Goal: Task Accomplishment & Management: Complete application form

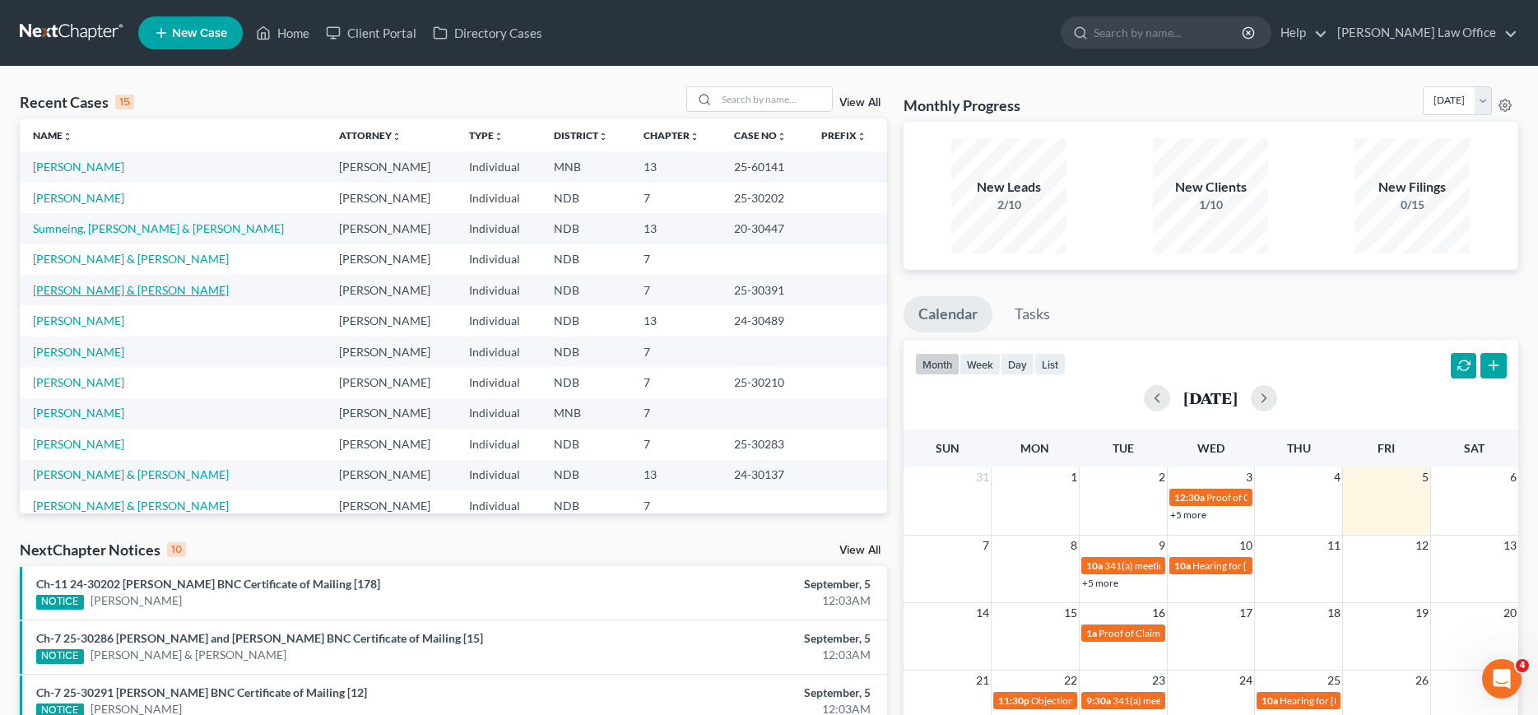
click at [67, 289] on link "[PERSON_NAME] & [PERSON_NAME]" at bounding box center [131, 290] width 196 height 14
select select "0"
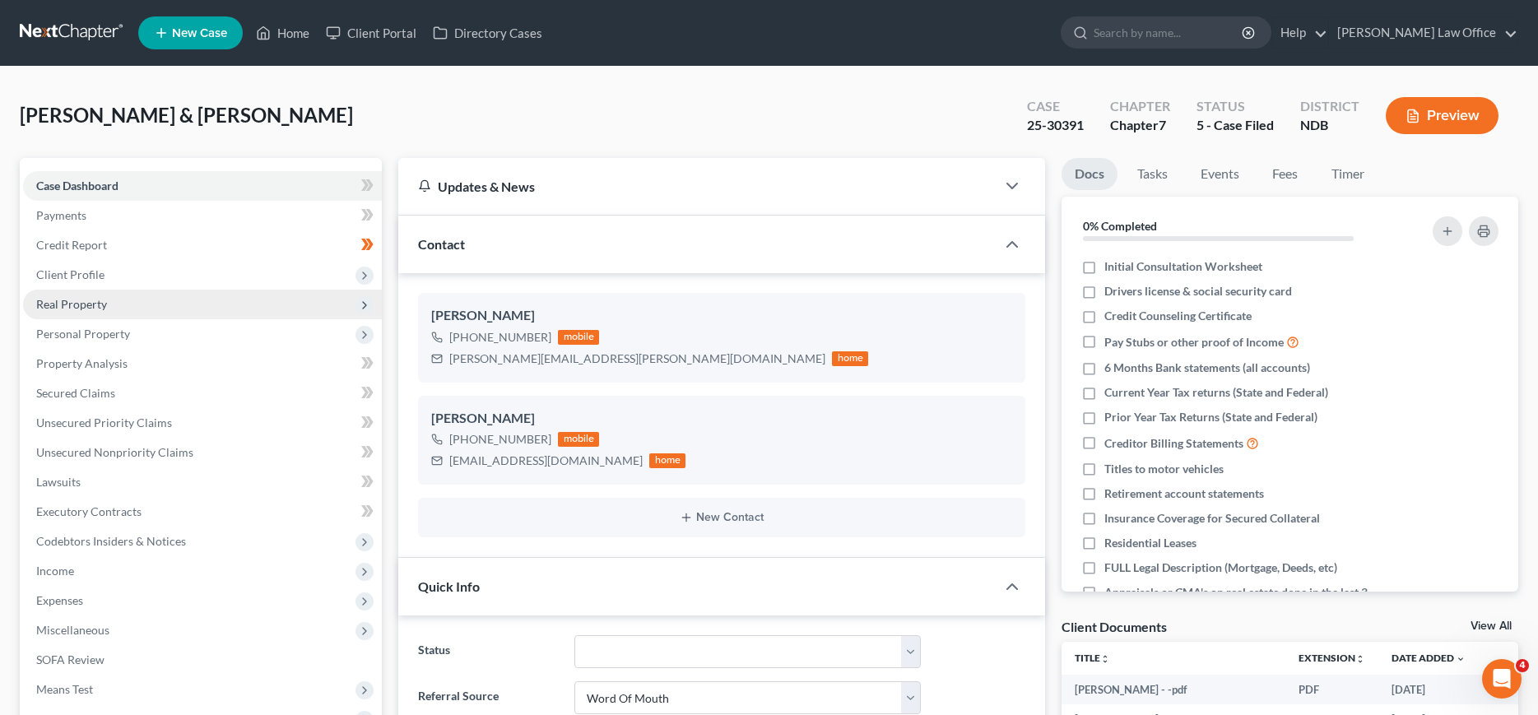
click at [67, 303] on span "Real Property" at bounding box center [71, 304] width 71 height 14
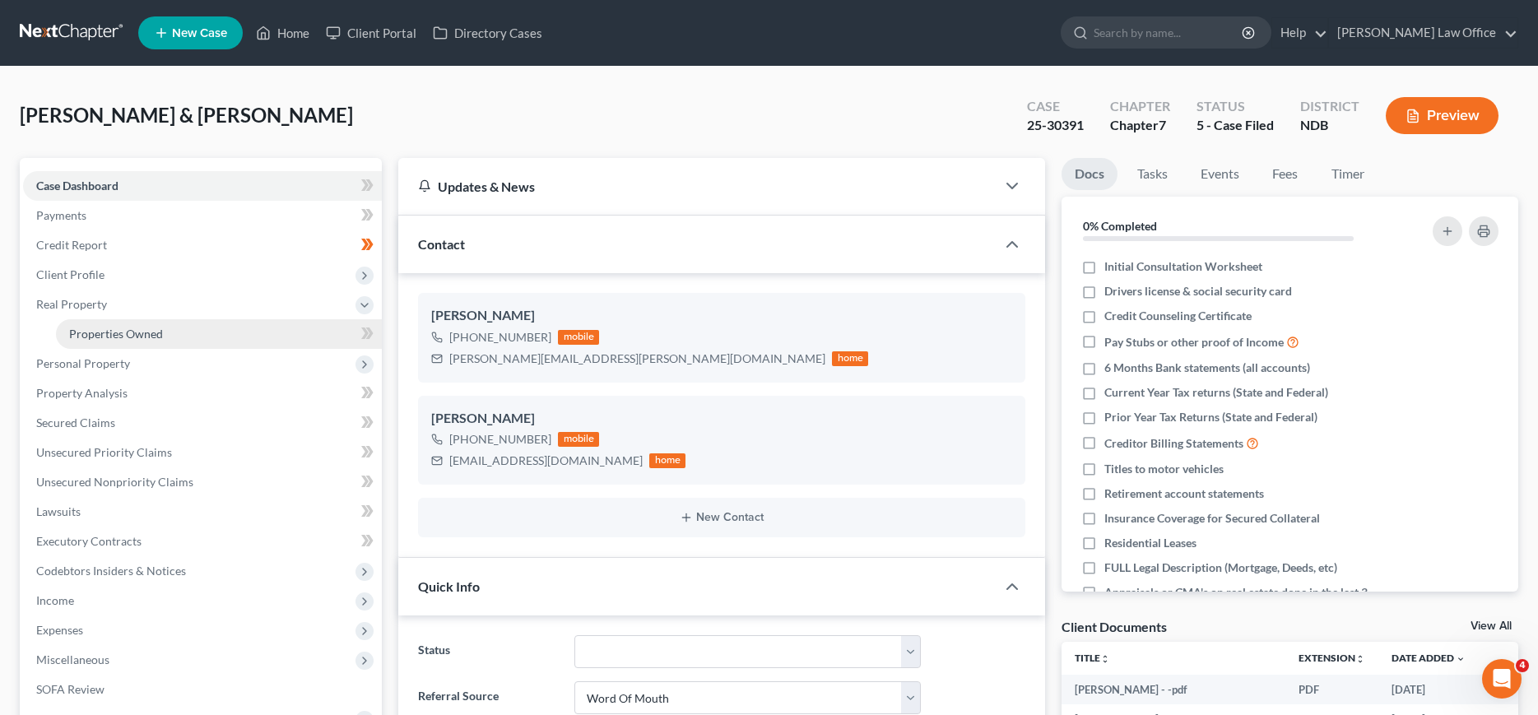
click at [75, 327] on span "Properties Owned" at bounding box center [116, 334] width 94 height 14
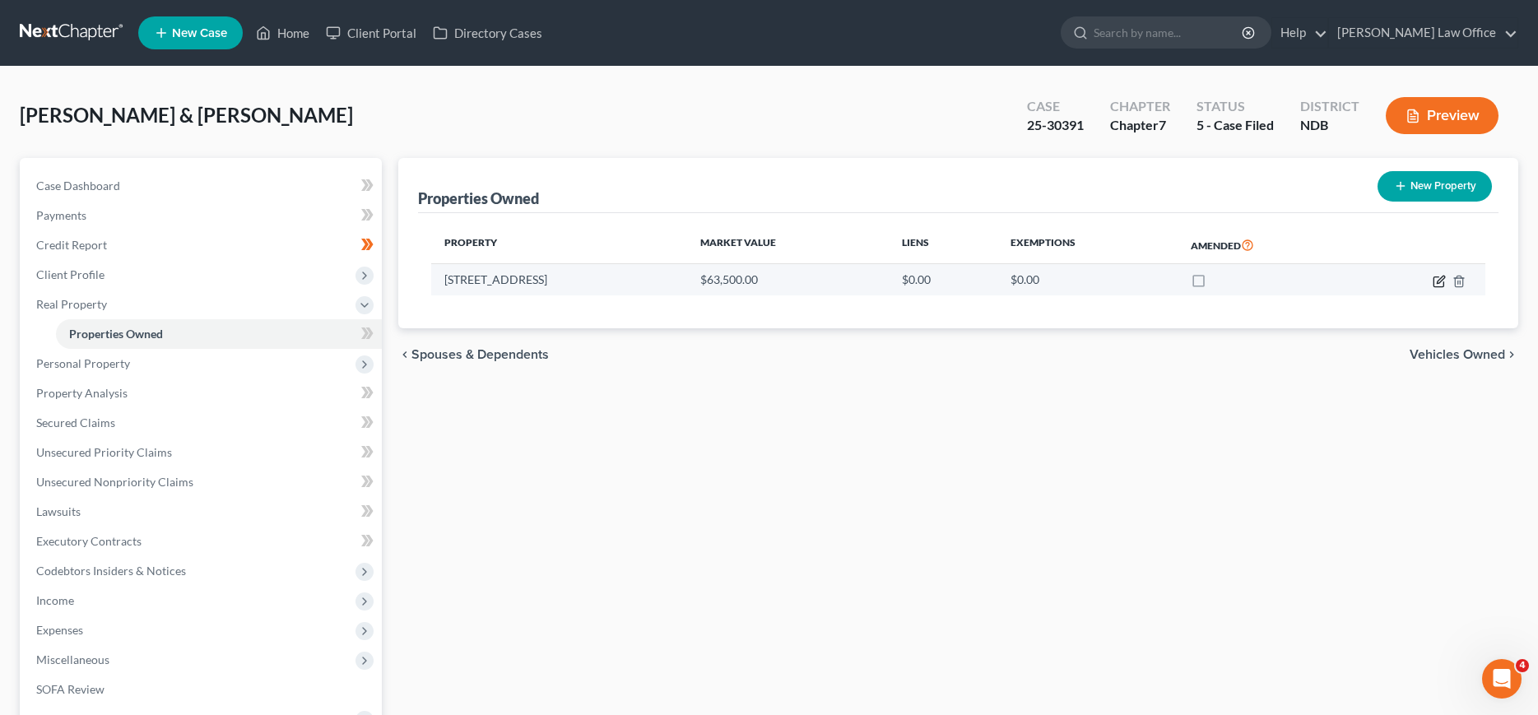
click at [1440, 276] on icon "button" at bounding box center [1439, 281] width 13 height 13
select select "29"
select select "17"
select select "2"
select select "0"
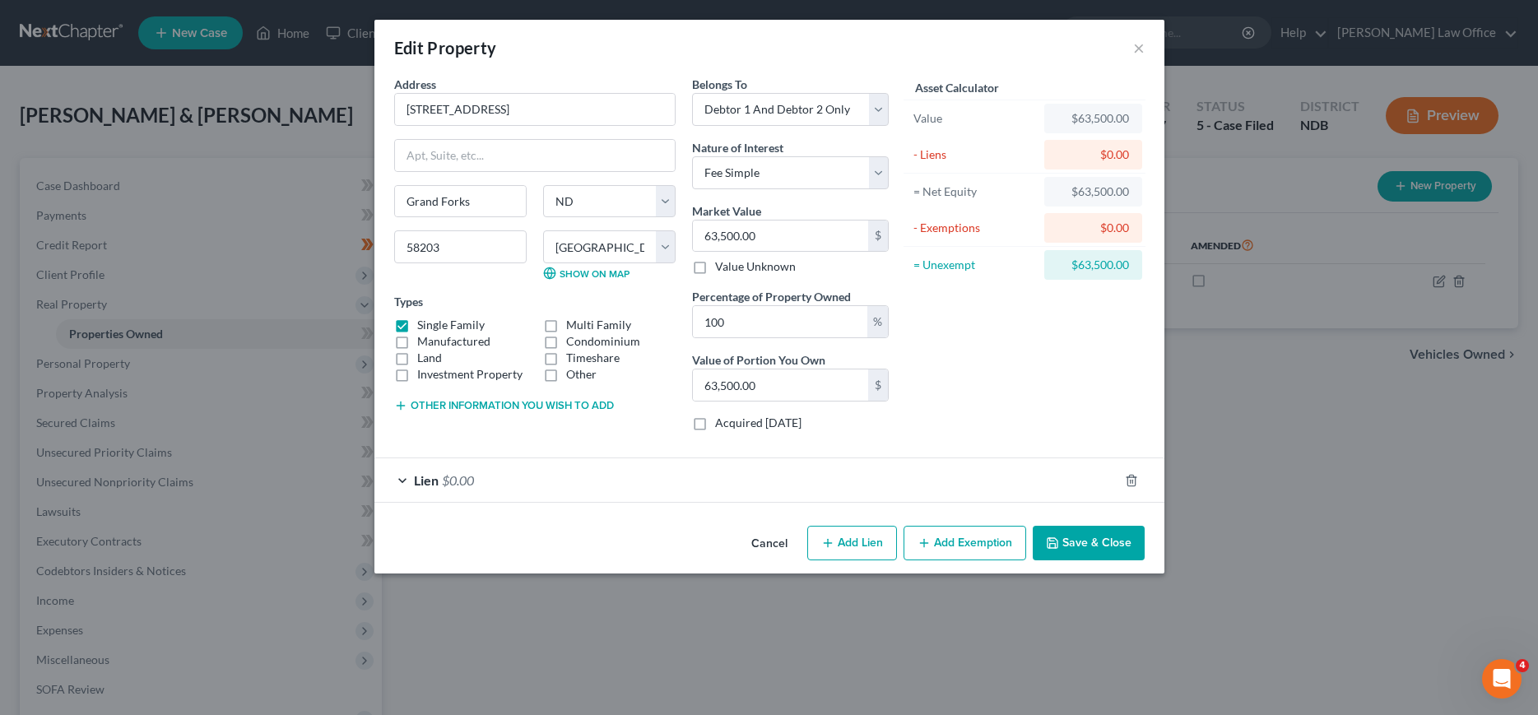
click at [449, 476] on span "$0.00" at bounding box center [458, 480] width 32 height 16
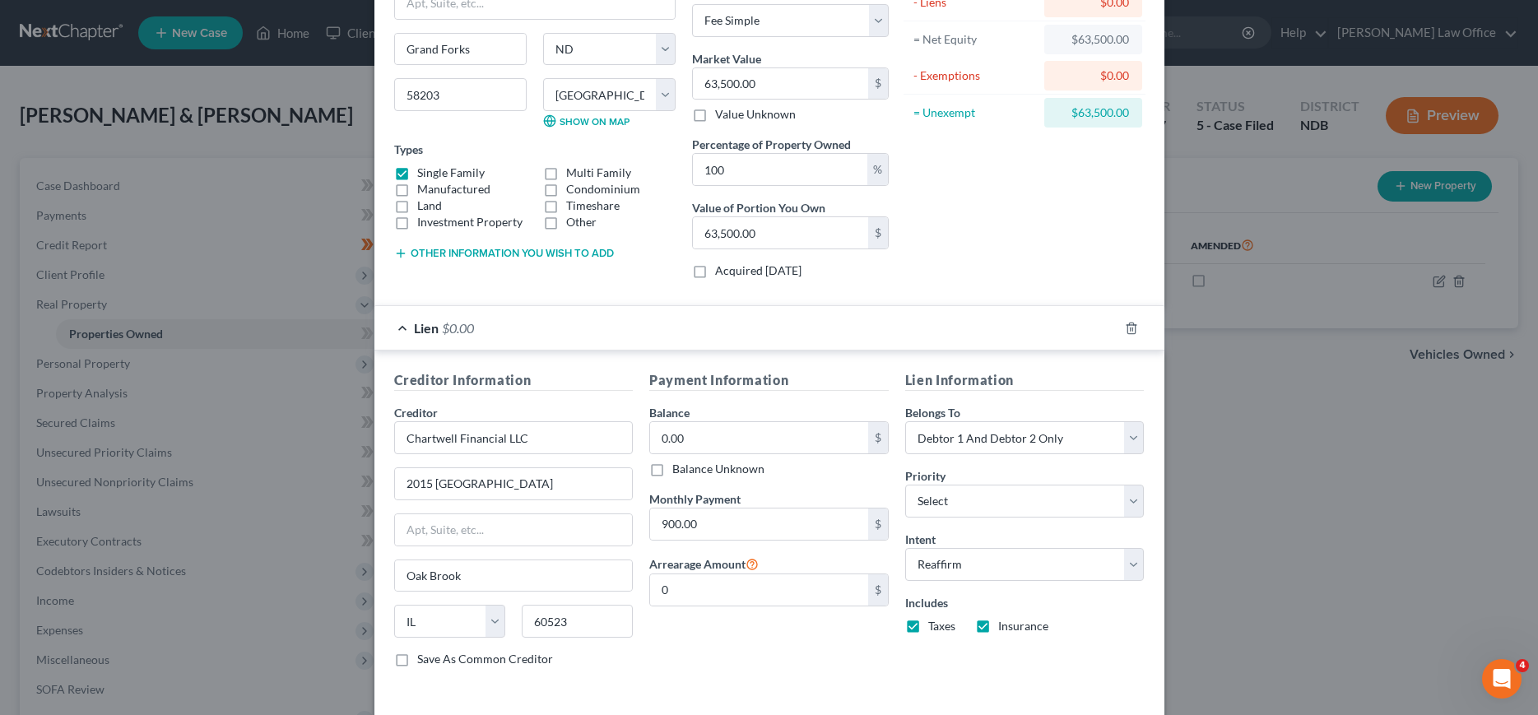
scroll to position [221, 0]
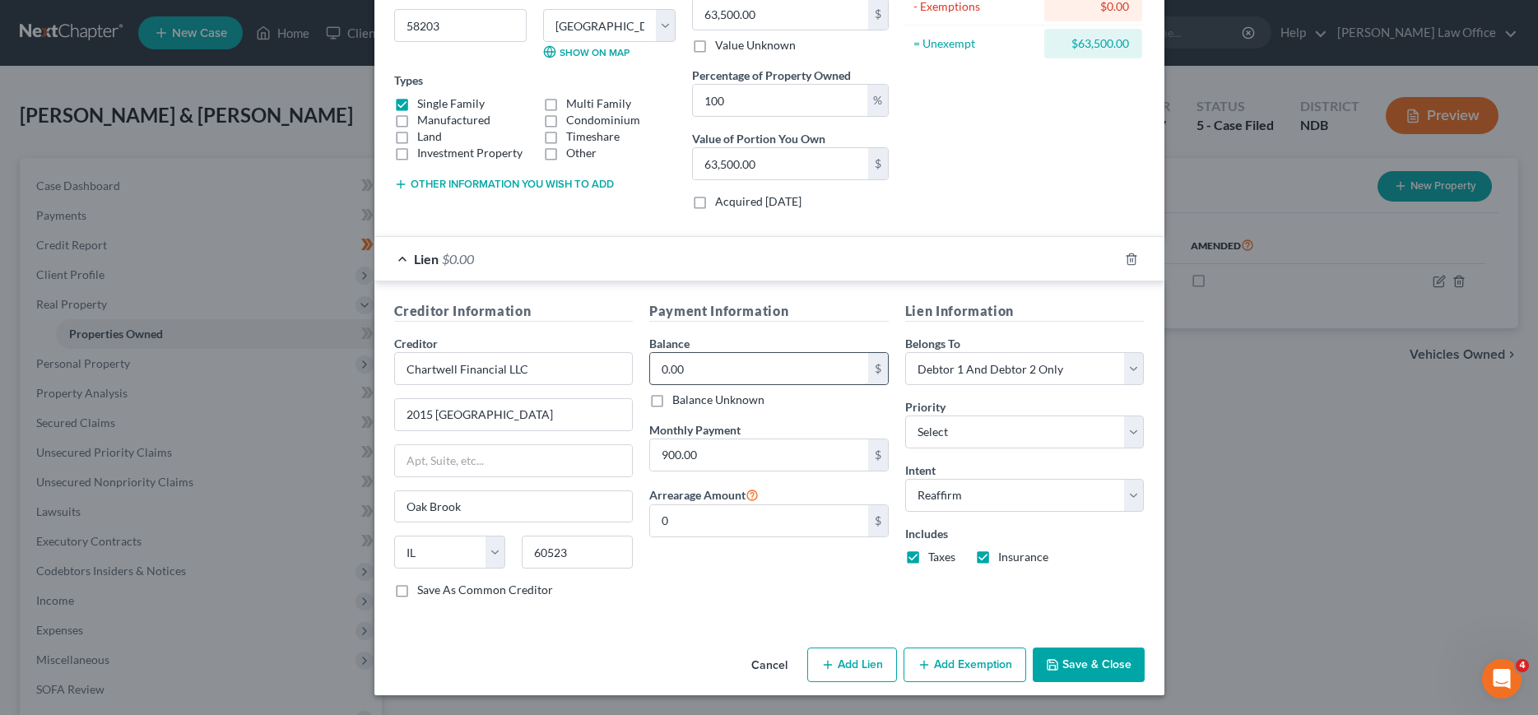
click at [717, 368] on input "0.00" at bounding box center [759, 368] width 218 height 31
type input "49,295.96"
click at [1082, 654] on button "Save & Close" at bounding box center [1089, 665] width 112 height 35
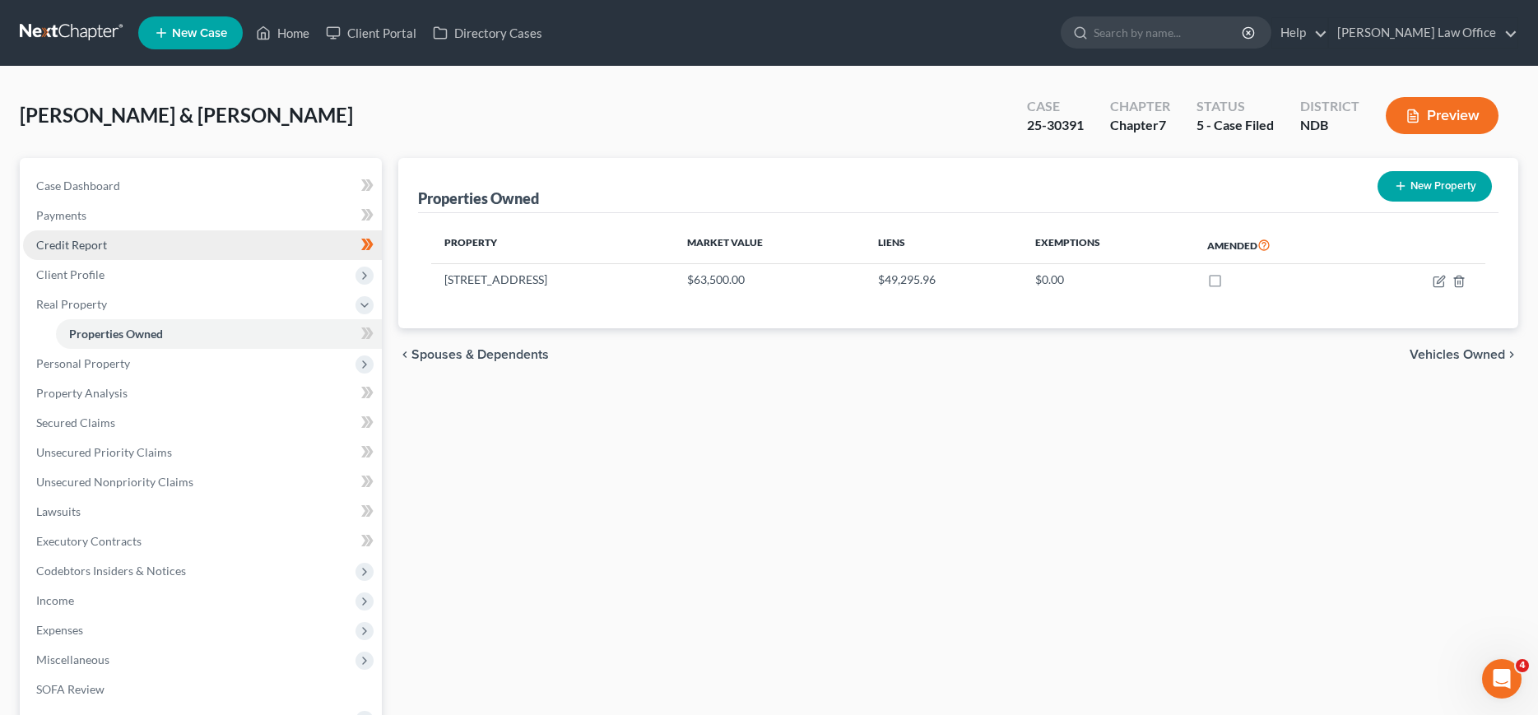
click at [73, 243] on span "Credit Report" at bounding box center [71, 245] width 71 height 14
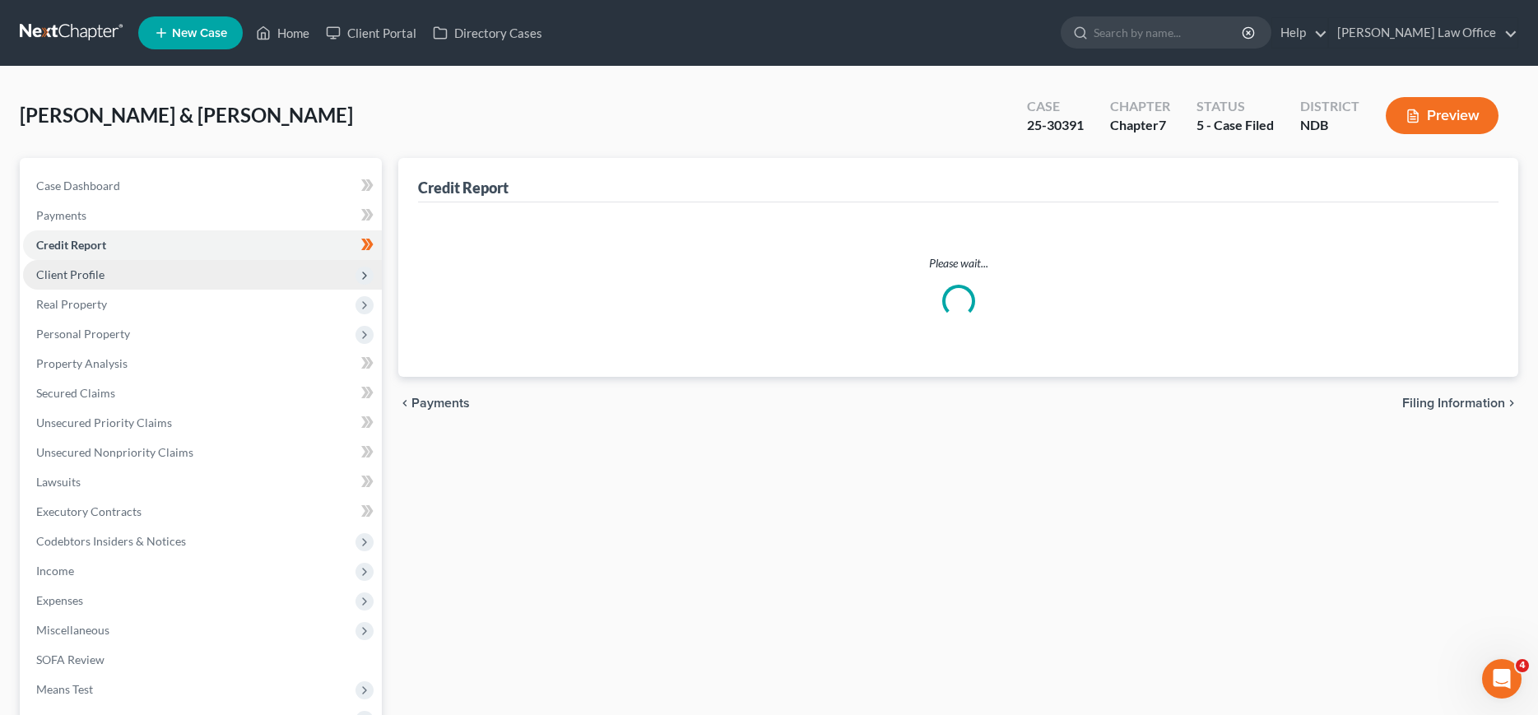
click at [69, 270] on span "Client Profile" at bounding box center [70, 274] width 68 height 14
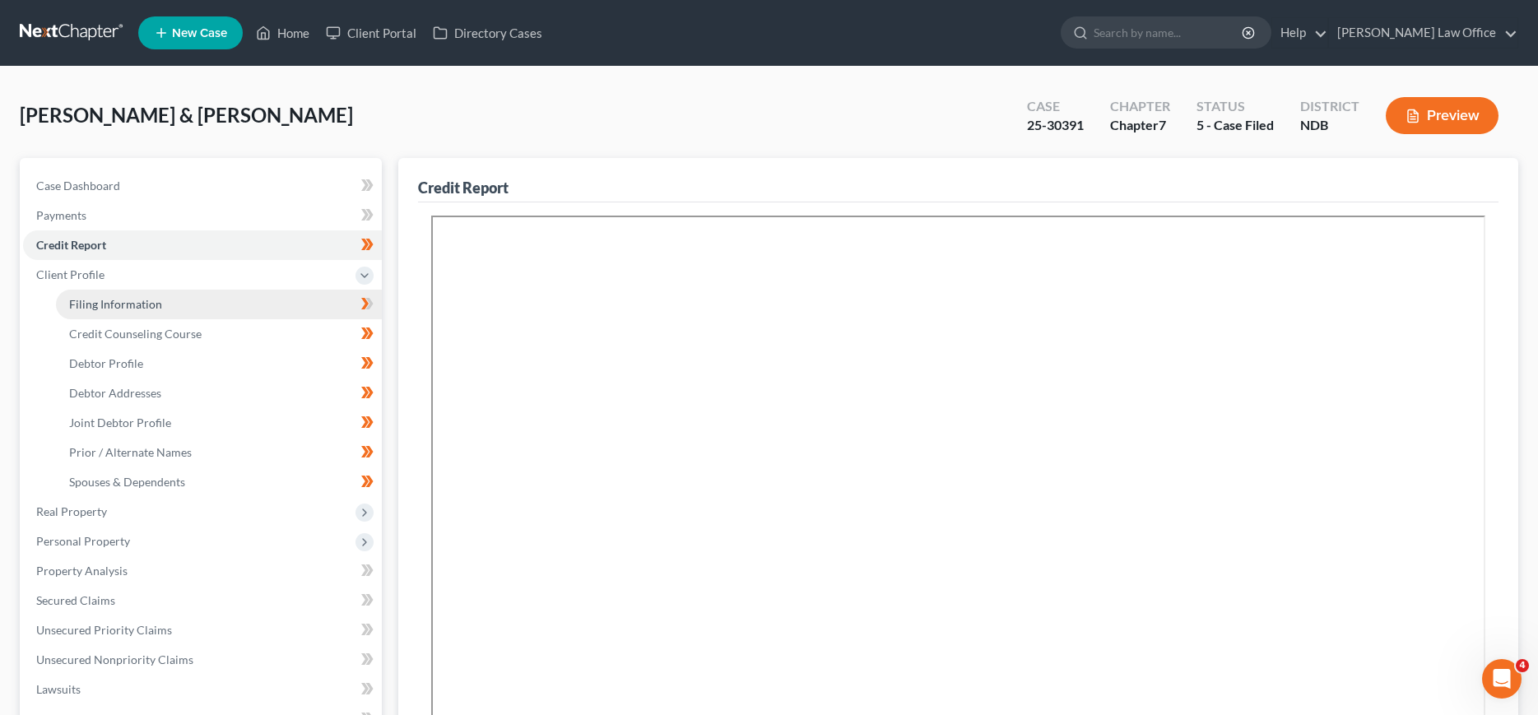
click at [74, 295] on link "Filing Information" at bounding box center [219, 305] width 326 height 30
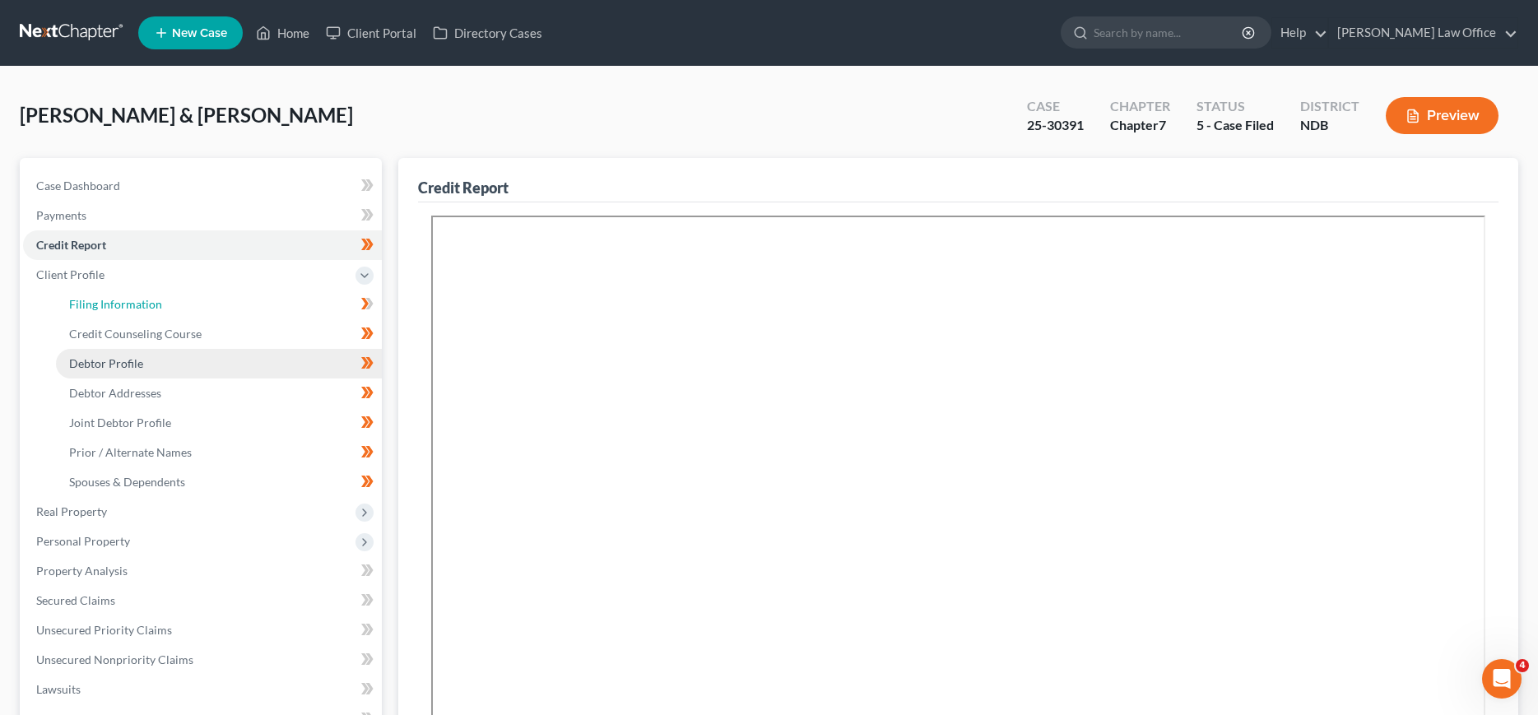
select select "1"
select select "0"
select select "60"
select select "29"
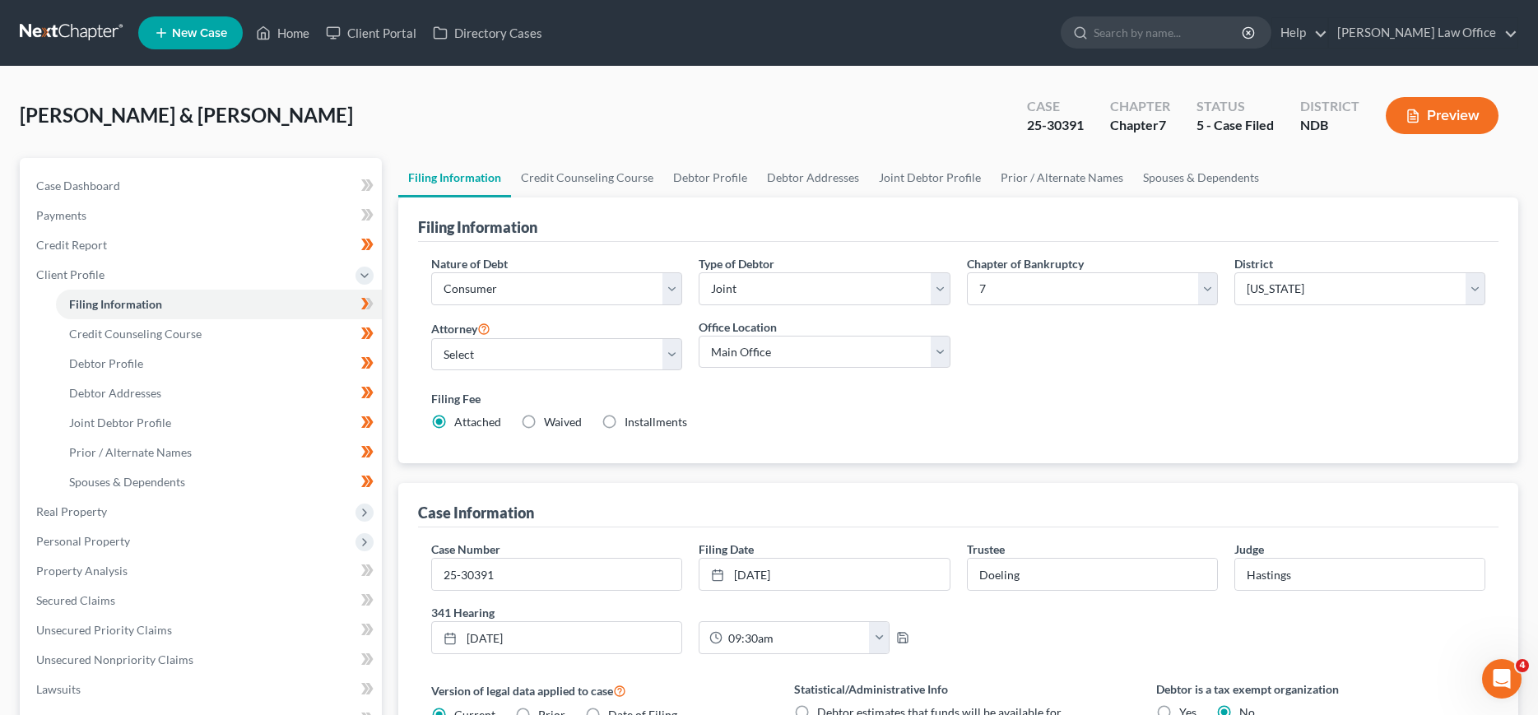
click at [57, 29] on link at bounding box center [72, 33] width 105 height 30
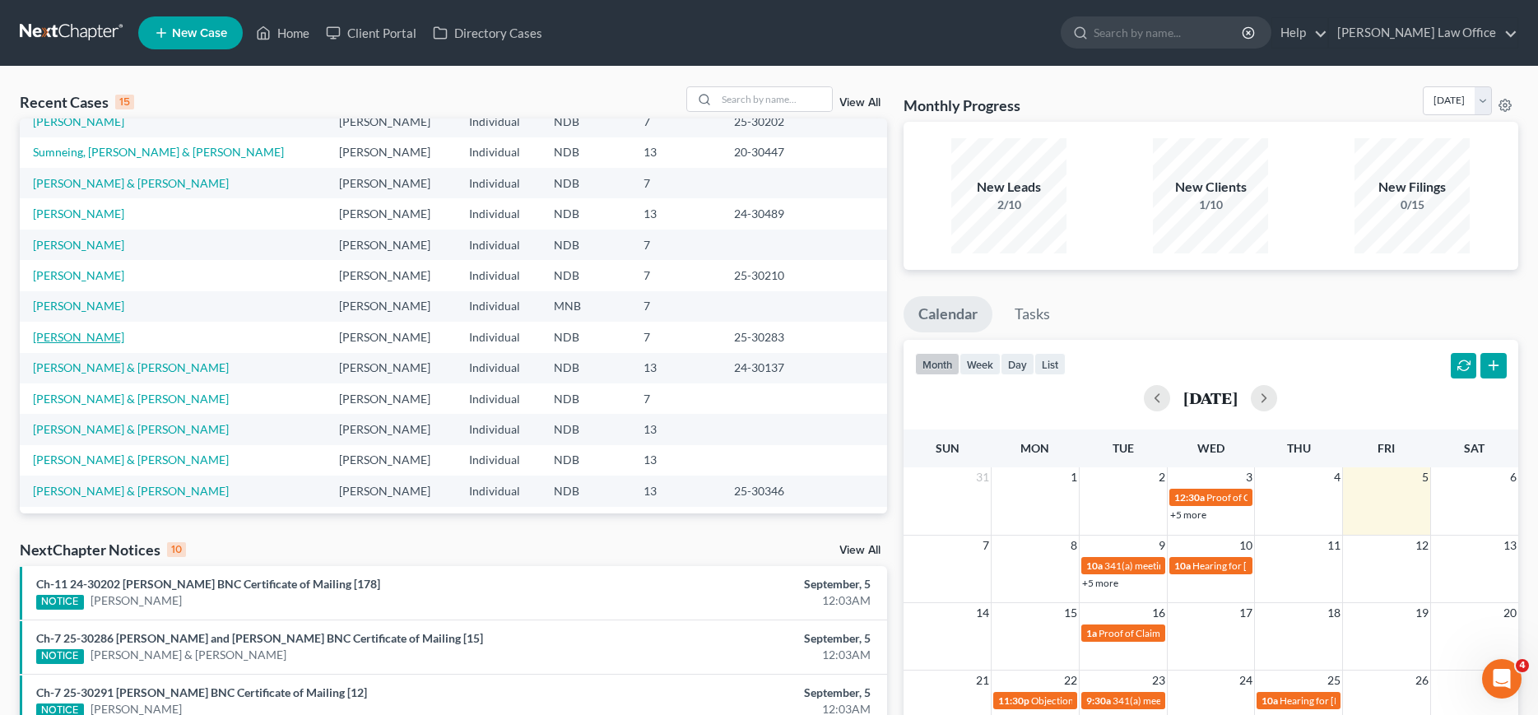
scroll to position [114, 0]
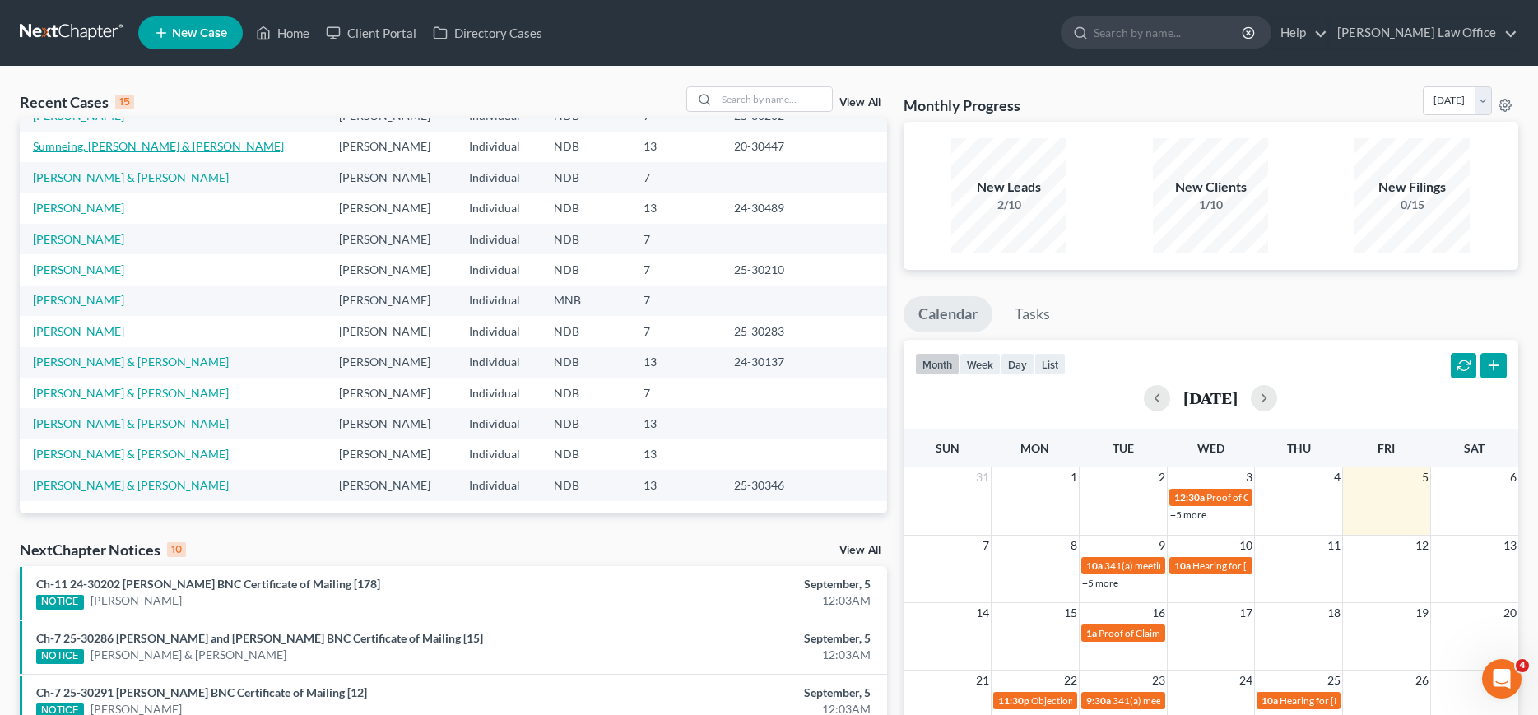
click at [89, 146] on link "Sumneing, [PERSON_NAME] & [PERSON_NAME]" at bounding box center [158, 146] width 251 height 14
select select "6"
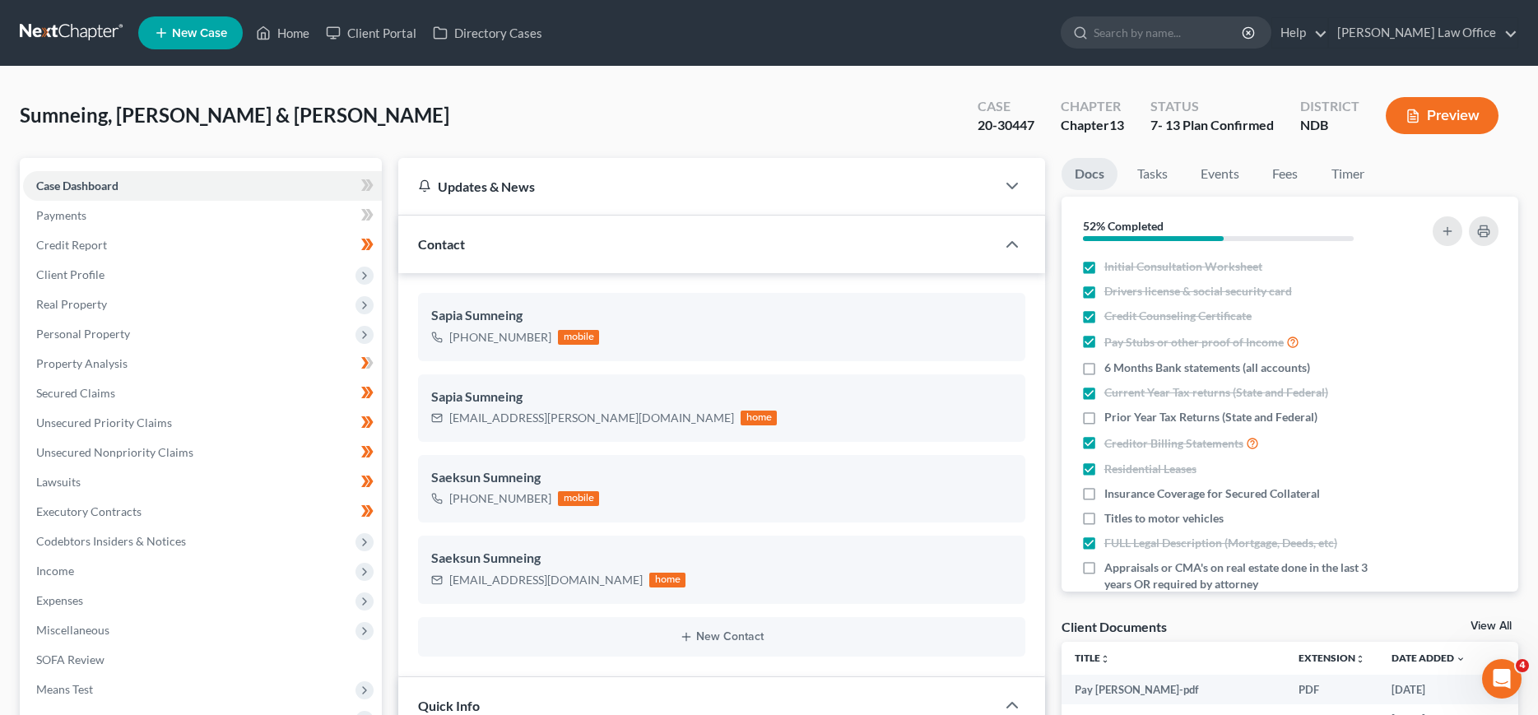
scroll to position [73, 0]
click at [47, 27] on link at bounding box center [72, 33] width 105 height 30
